Goal: Task Accomplishment & Management: Complete application form

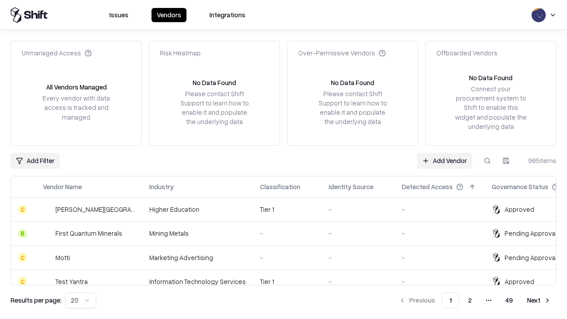
click at [445, 160] on link "Add Vendor" at bounding box center [444, 161] width 55 height 16
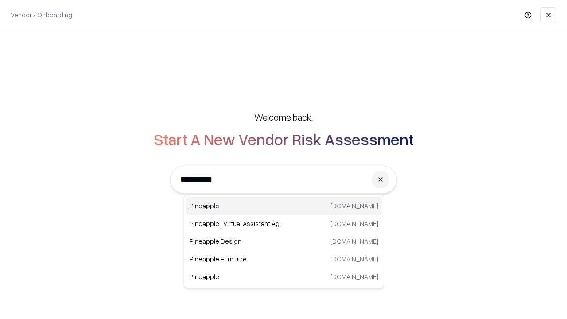
click at [284, 206] on div "Pineapple [DOMAIN_NAME]" at bounding box center [284, 206] width 196 height 18
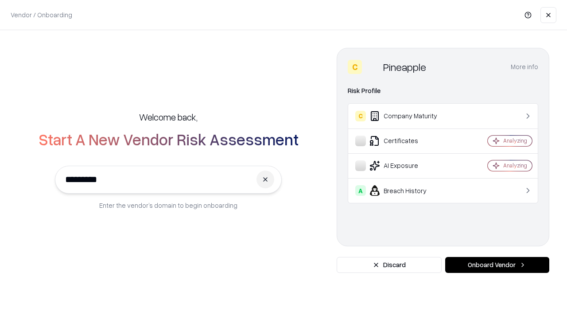
type input "*********"
click at [497, 265] on button "Onboard Vendor" at bounding box center [497, 265] width 104 height 16
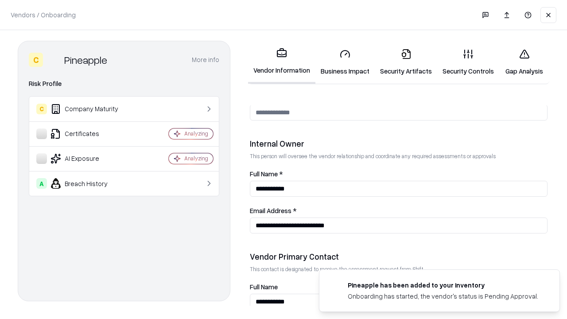
scroll to position [459, 0]
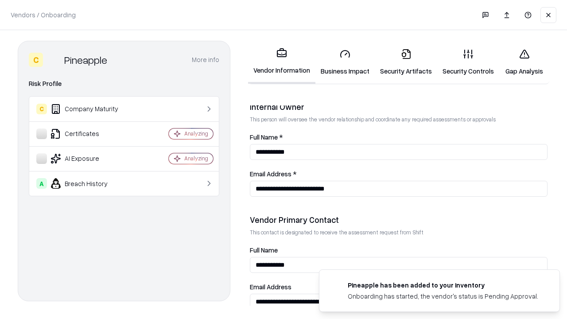
click at [345, 62] on link "Business Impact" at bounding box center [345, 62] width 59 height 41
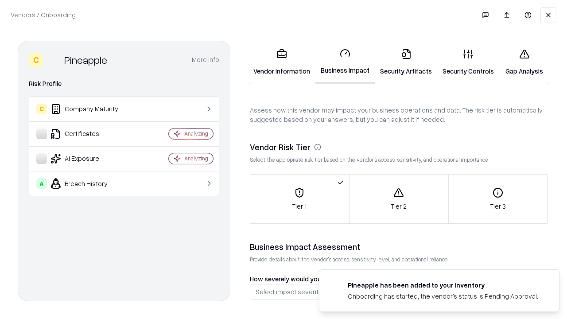
click at [524, 62] on link "Gap Analysis" at bounding box center [525, 62] width 50 height 41
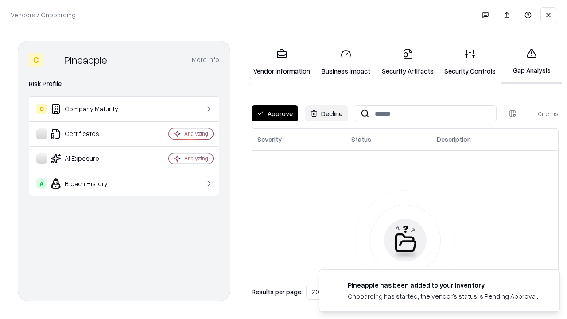
click at [275, 113] on button "Approve" at bounding box center [275, 113] width 47 height 16
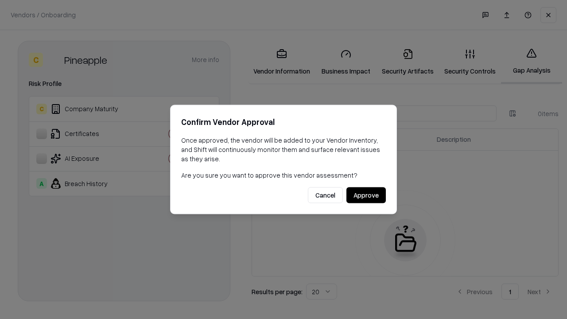
click at [366, 195] on button "Approve" at bounding box center [366, 195] width 39 height 16
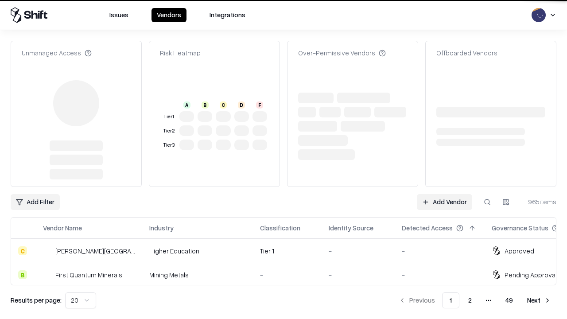
type input "*********"
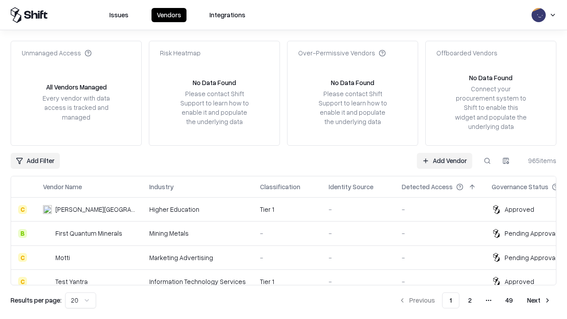
click at [445, 160] on link "Add Vendor" at bounding box center [444, 161] width 55 height 16
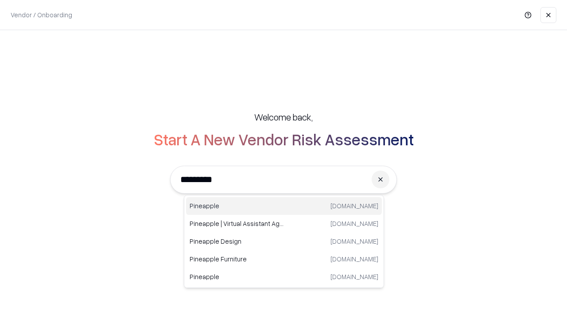
click at [284, 206] on div "Pineapple [DOMAIN_NAME]" at bounding box center [284, 206] width 196 height 18
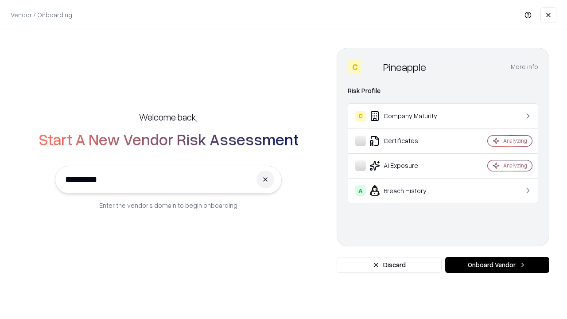
type input "*********"
click at [497, 265] on button "Onboard Vendor" at bounding box center [497, 265] width 104 height 16
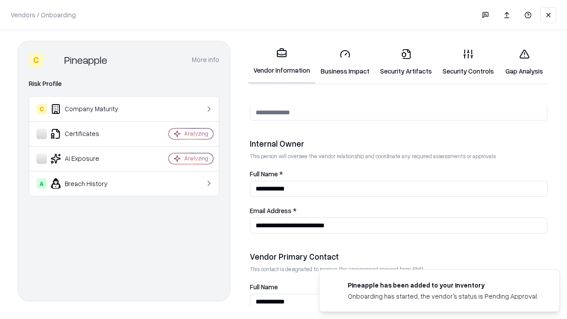
scroll to position [459, 0]
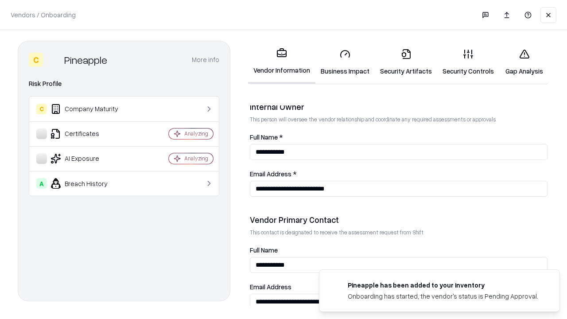
click at [524, 62] on link "Gap Analysis" at bounding box center [525, 62] width 50 height 41
